Goal: Task Accomplishment & Management: Use online tool/utility

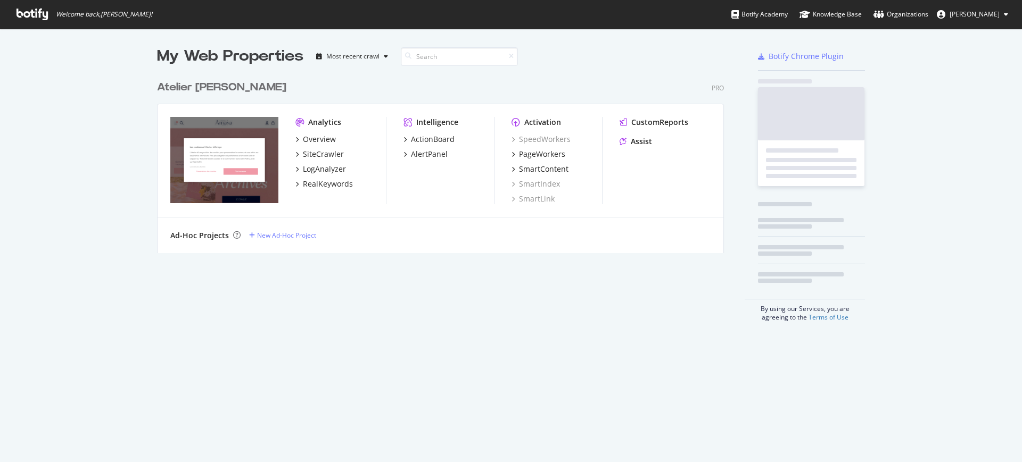
scroll to position [452, 1001]
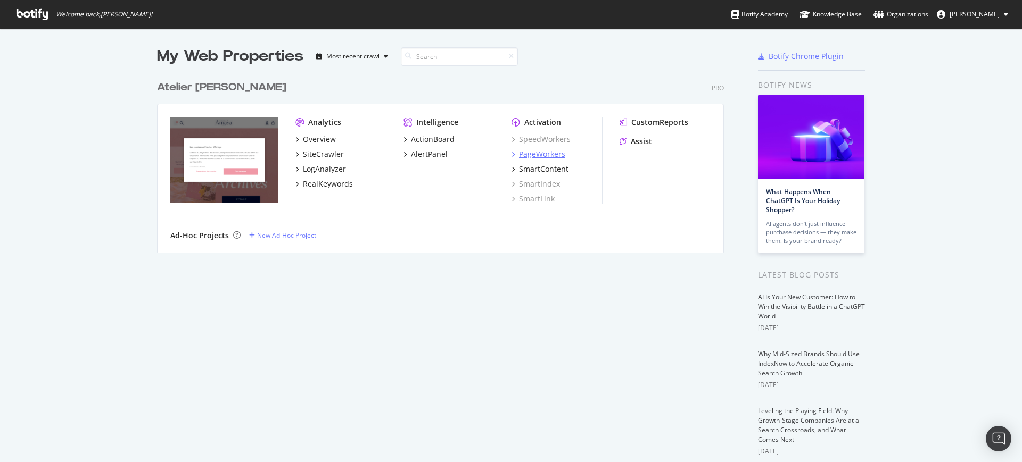
click at [527, 155] on div "PageWorkers" at bounding box center [542, 154] width 46 height 11
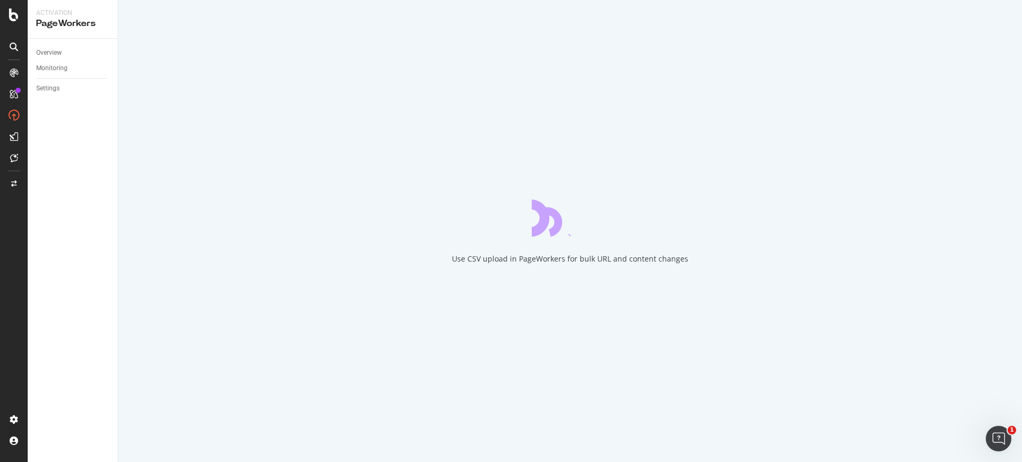
click at [15, 51] on div at bounding box center [13, 46] width 17 height 17
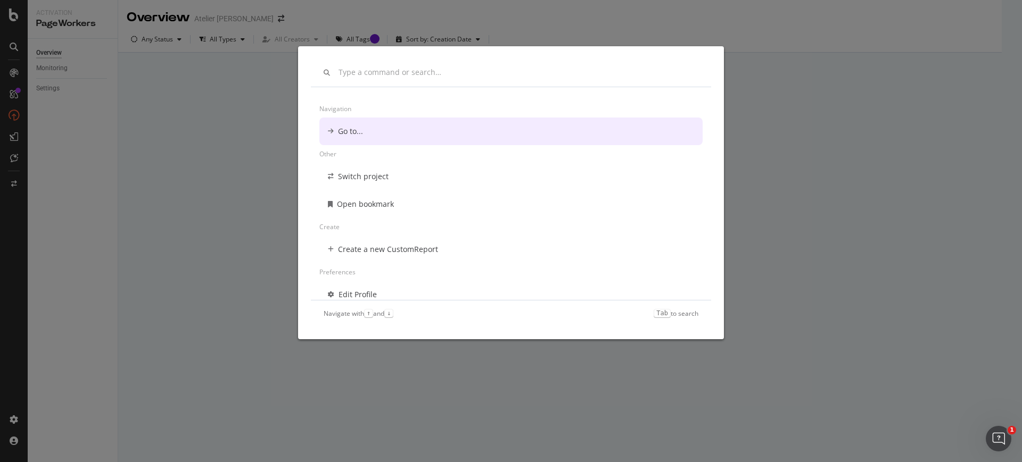
click at [192, 119] on div "Navigation Go to... Other Switch project Open bookmark Create Create a new Cust…" at bounding box center [511, 231] width 1022 height 462
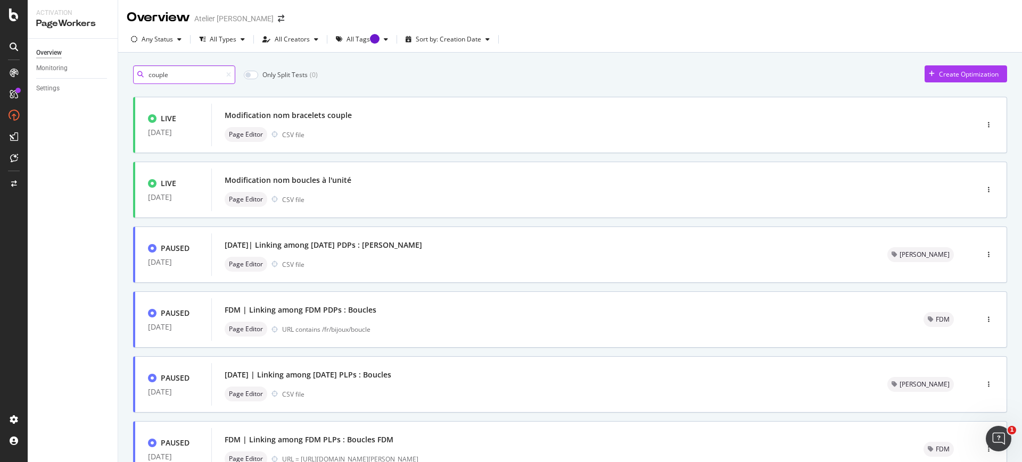
click at [196, 74] on input "couple" at bounding box center [184, 74] width 102 height 19
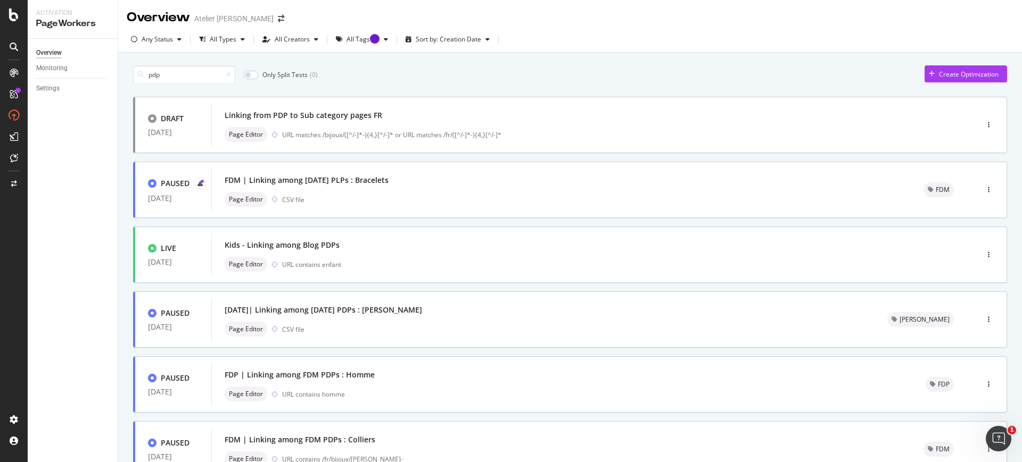
click at [227, 73] on div at bounding box center [226, 75] width 9 height 6
click at [209, 71] on input "pdp" at bounding box center [184, 74] width 102 height 19
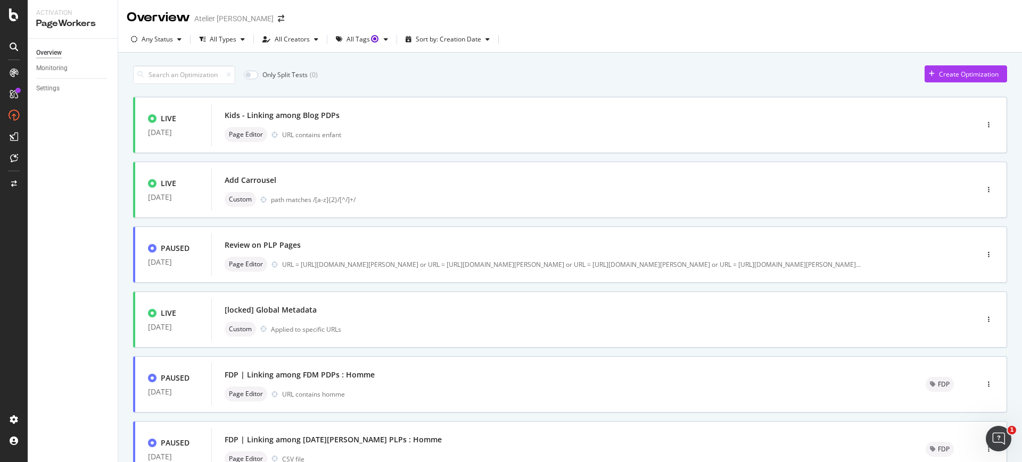
click at [400, 72] on div "Only Split Tests ( 0 ) Create Optimization" at bounding box center [570, 74] width 874 height 19
click at [211, 43] on div "All Types" at bounding box center [223, 39] width 27 height 6
click at [133, 42] on icon "button" at bounding box center [134, 39] width 6 height 6
click at [154, 79] on div "Live" at bounding box center [154, 78] width 12 height 9
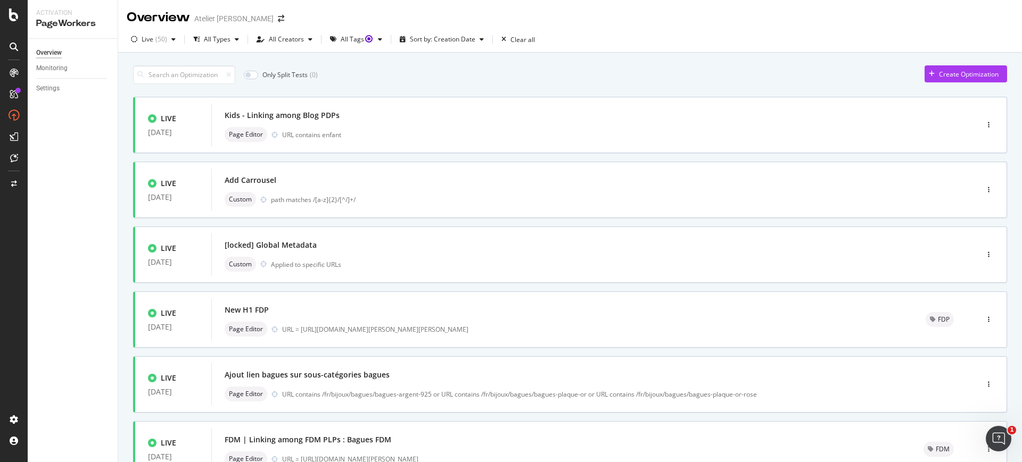
click at [358, 81] on div "Only Split Tests ( 0 ) Create Optimization" at bounding box center [570, 74] width 874 height 19
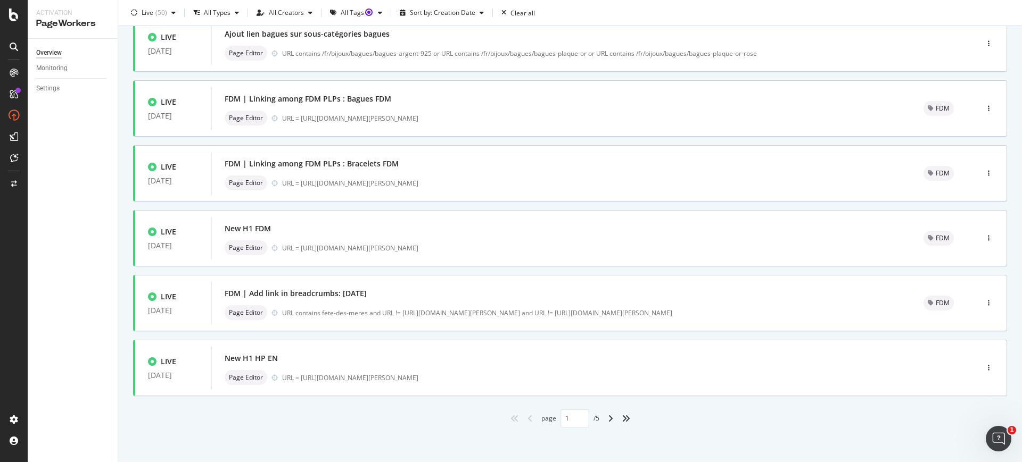
scroll to position [344, 0]
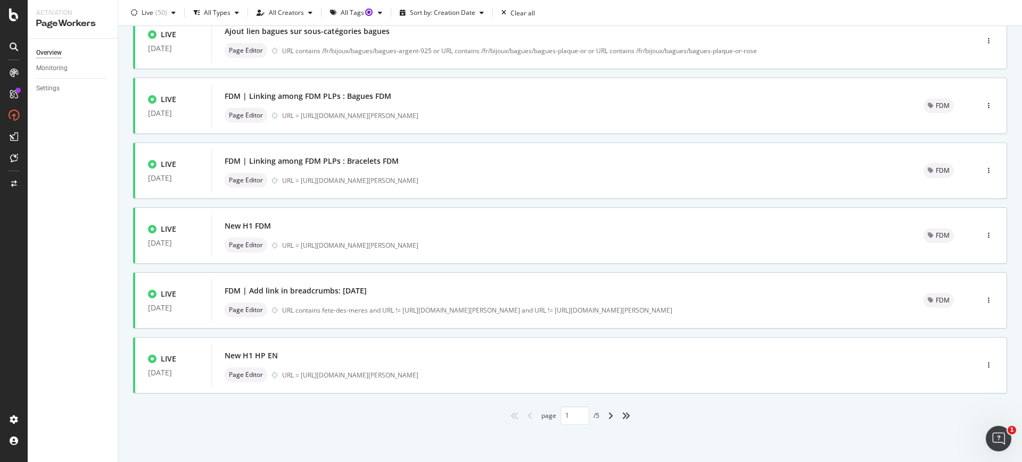
click at [603, 411] on div "angle-right" at bounding box center [610, 416] width 14 height 17
type input "2"
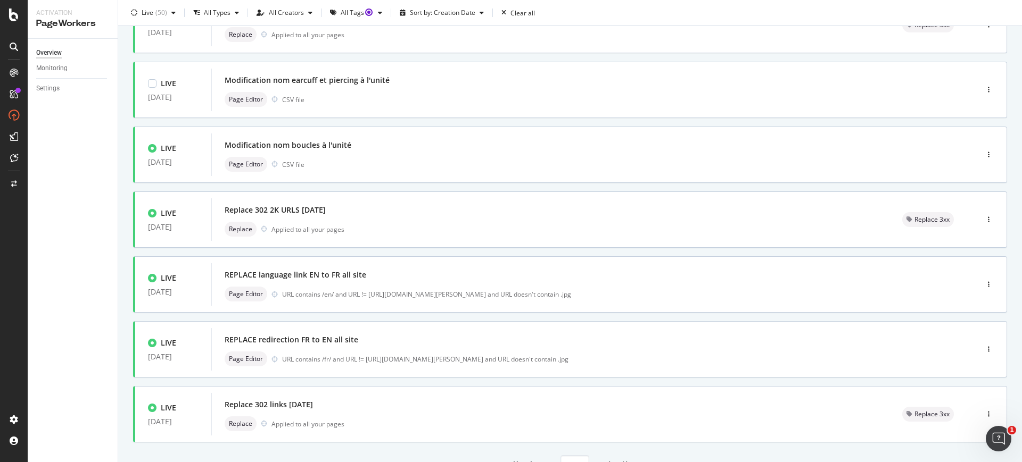
scroll to position [295, 0]
